Goal: Find specific page/section: Find specific page/section

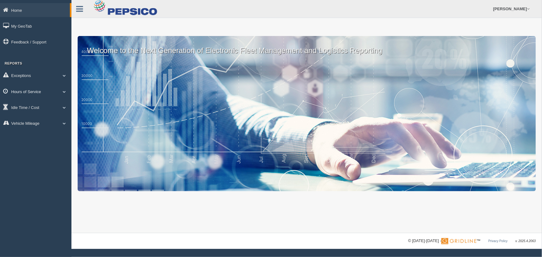
click at [60, 93] on link "Hours of Service" at bounding box center [35, 91] width 71 height 14
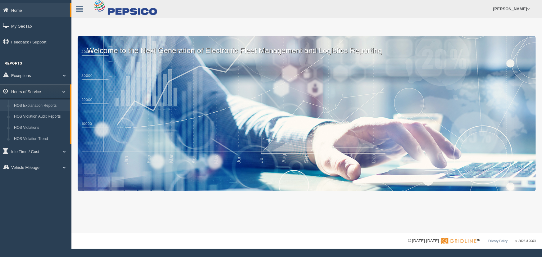
click at [60, 106] on link "HOS Explanation Reports" at bounding box center [40, 105] width 59 height 11
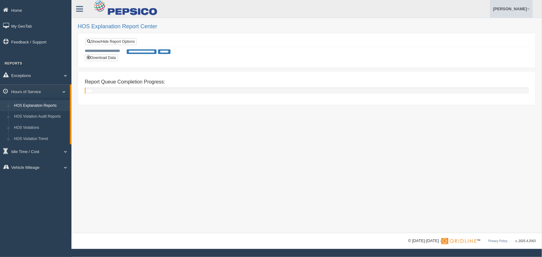
click at [508, 11] on link "[PERSON_NAME]" at bounding box center [511, 9] width 43 height 18
click at [481, 33] on link "Log Off" at bounding box center [498, 37] width 68 height 13
